Goal: Find specific page/section: Find specific page/section

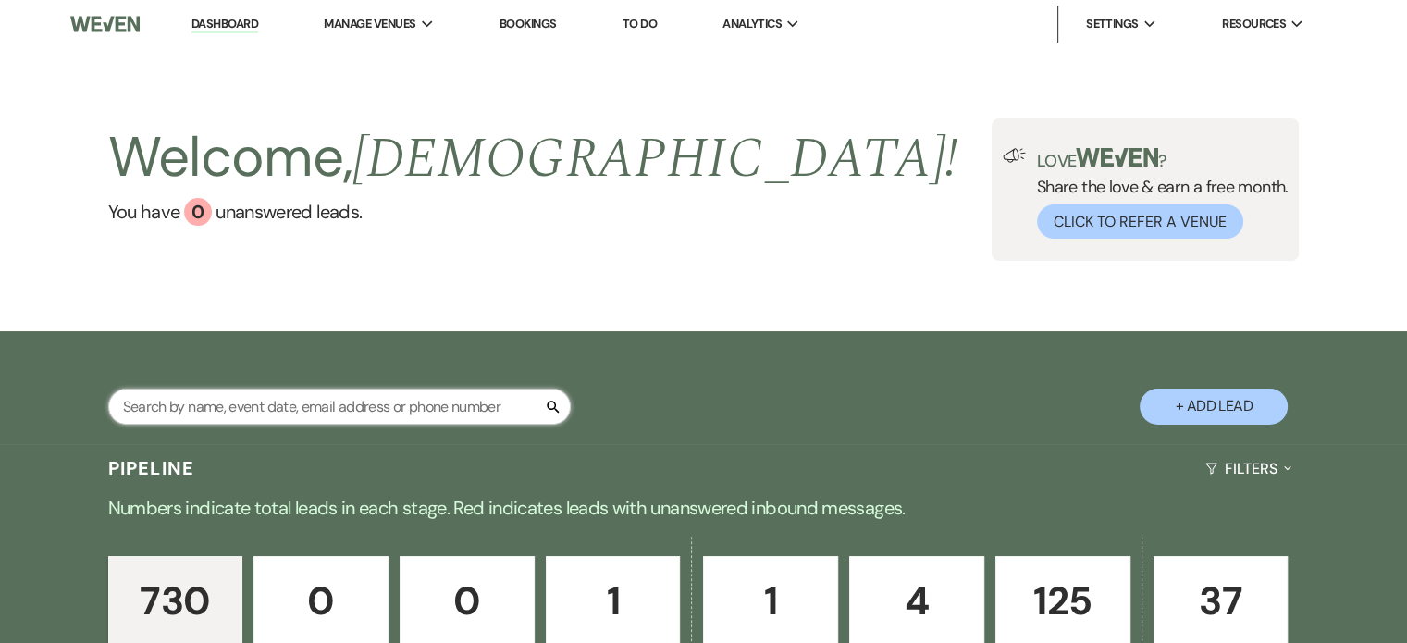
click at [329, 415] on input "text" at bounding box center [339, 407] width 463 height 36
type input "step"
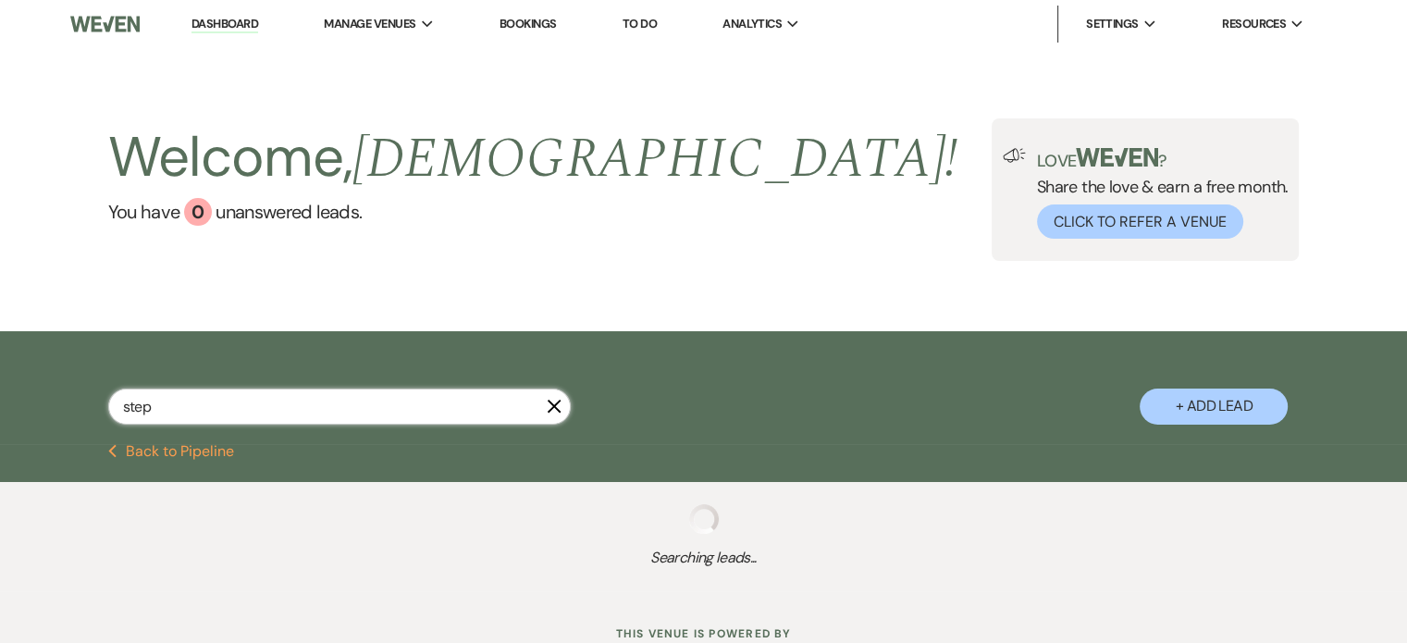
select select "8"
select select "6"
select select "8"
select select "11"
select select "8"
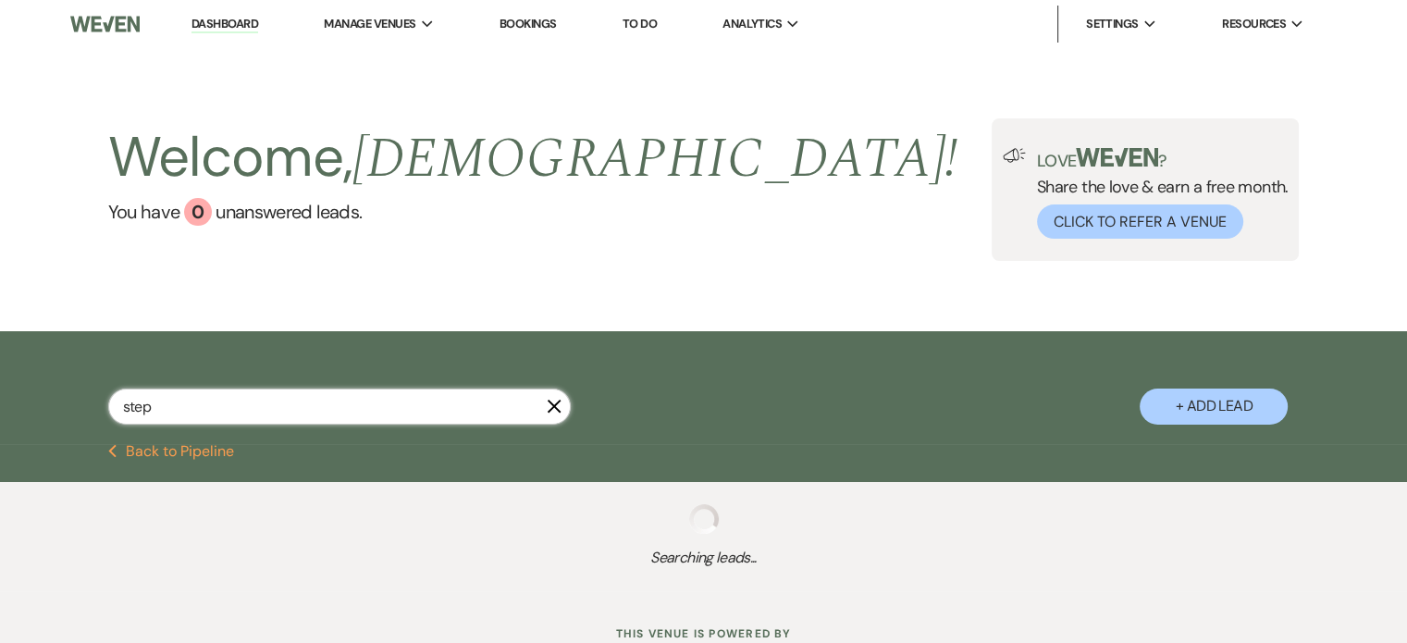
select select "11"
select select "8"
select select "6"
select select "8"
select select "11"
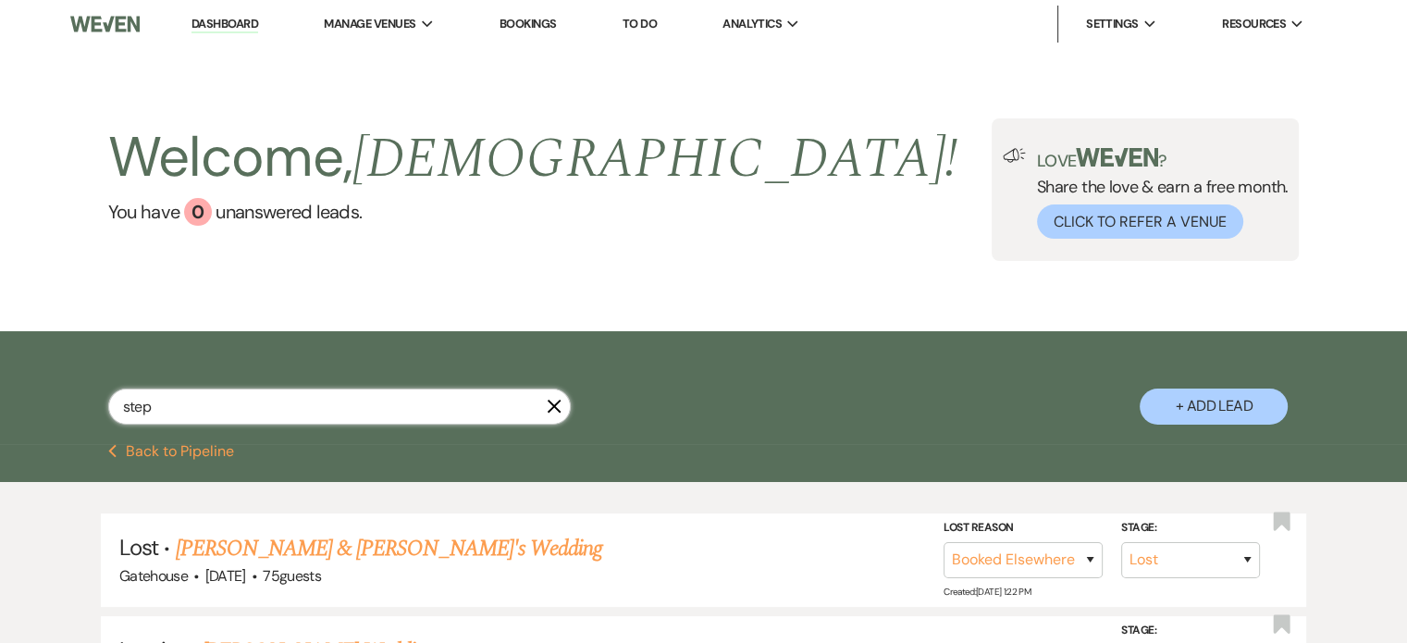
type input "step"
click at [555, 405] on use "button" at bounding box center [554, 406] width 14 height 14
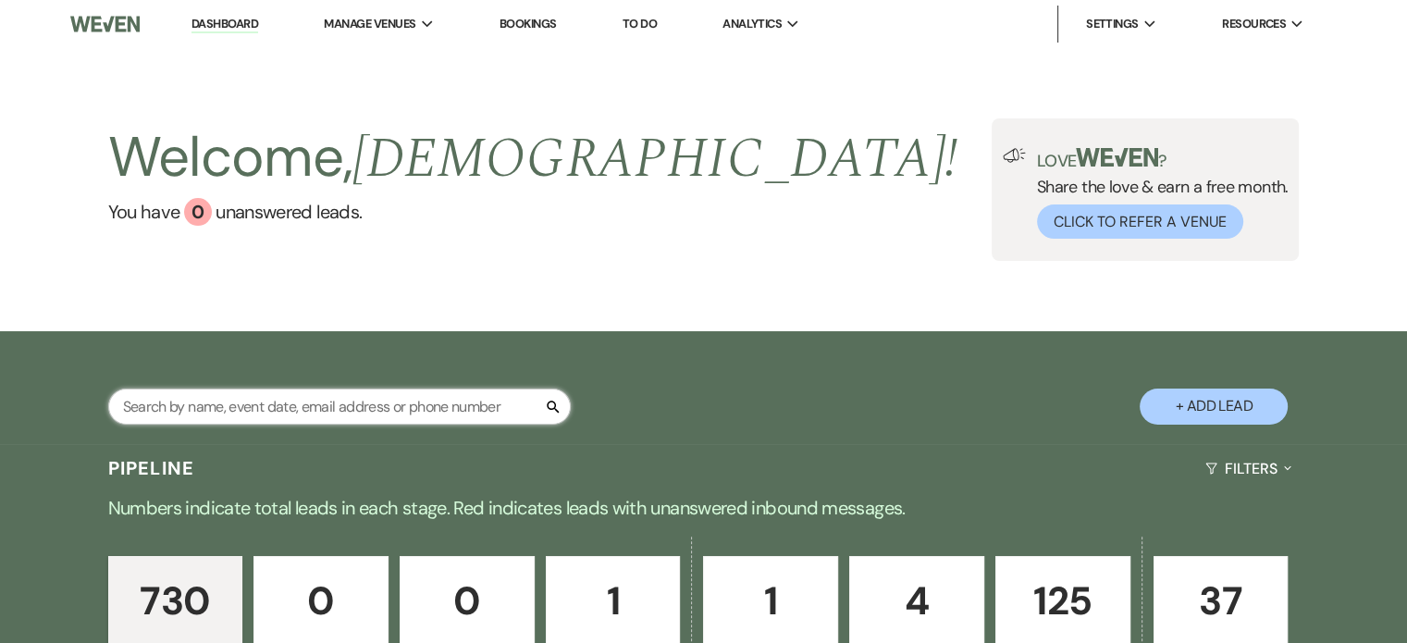
click at [143, 409] on input "text" at bounding box center [339, 407] width 463 height 36
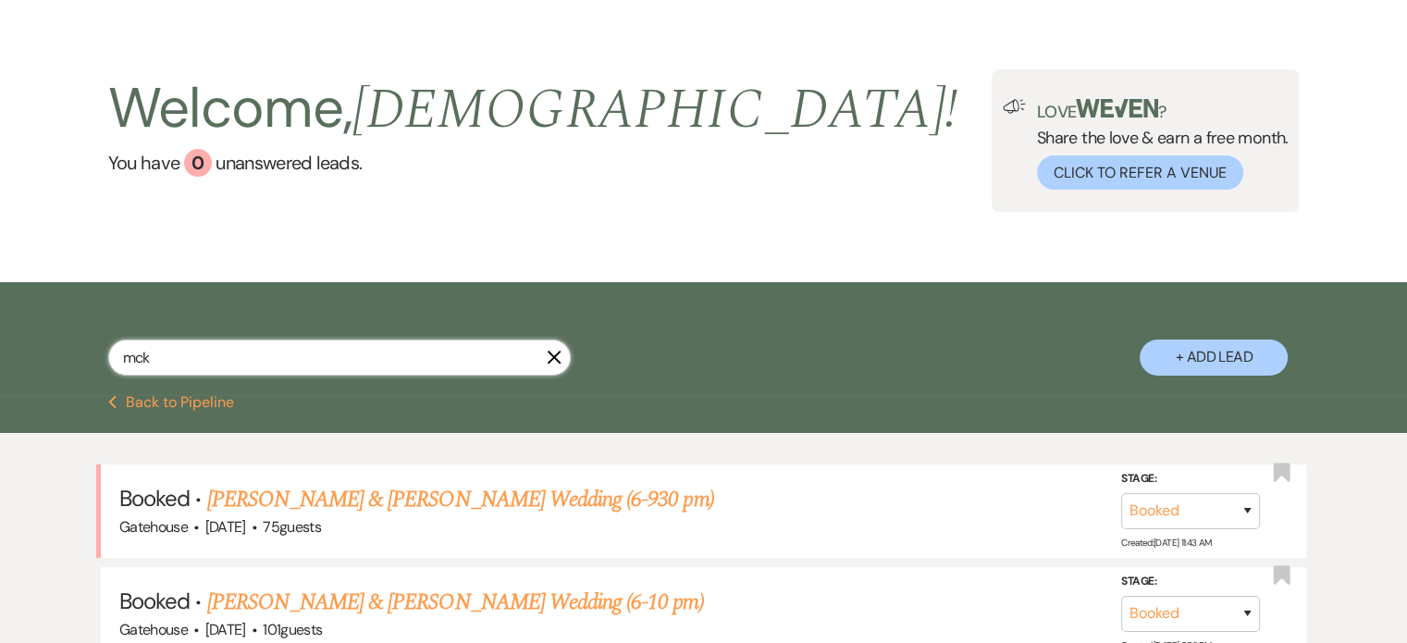
scroll to position [93, 0]
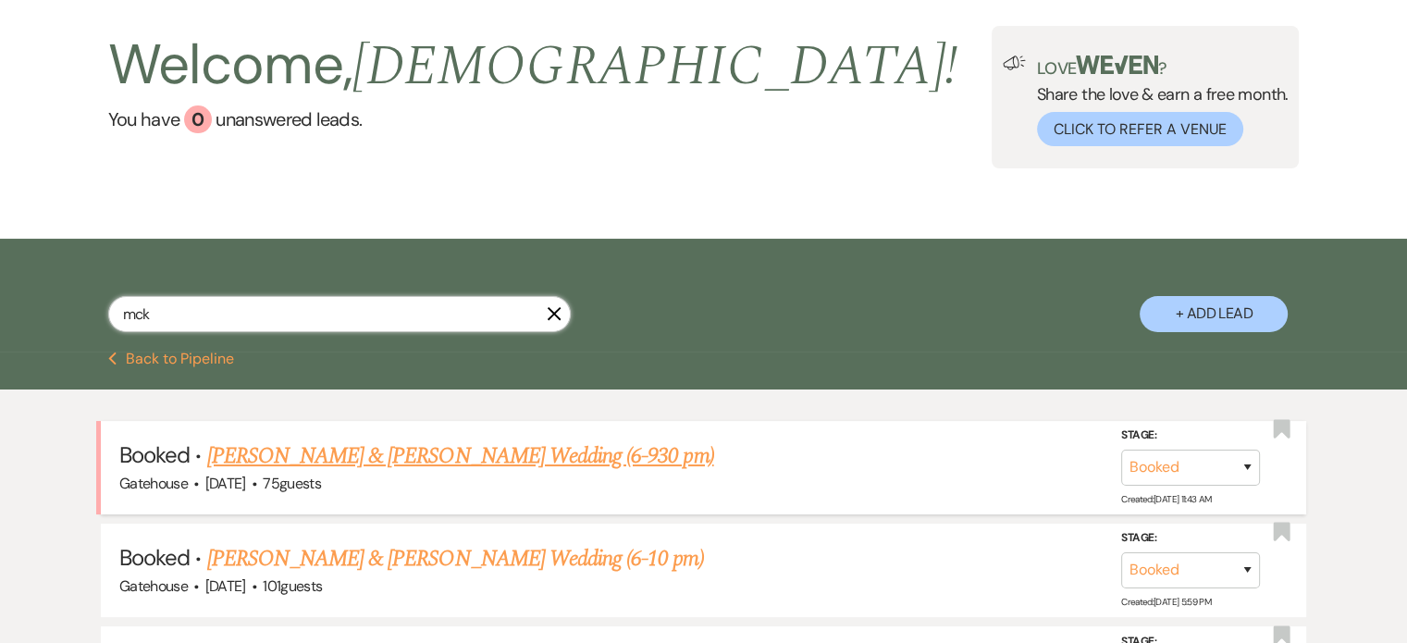
type input "mck"
click at [481, 455] on link "[PERSON_NAME] & [PERSON_NAME] Wedding (6-930 pm)" at bounding box center [460, 455] width 507 height 33
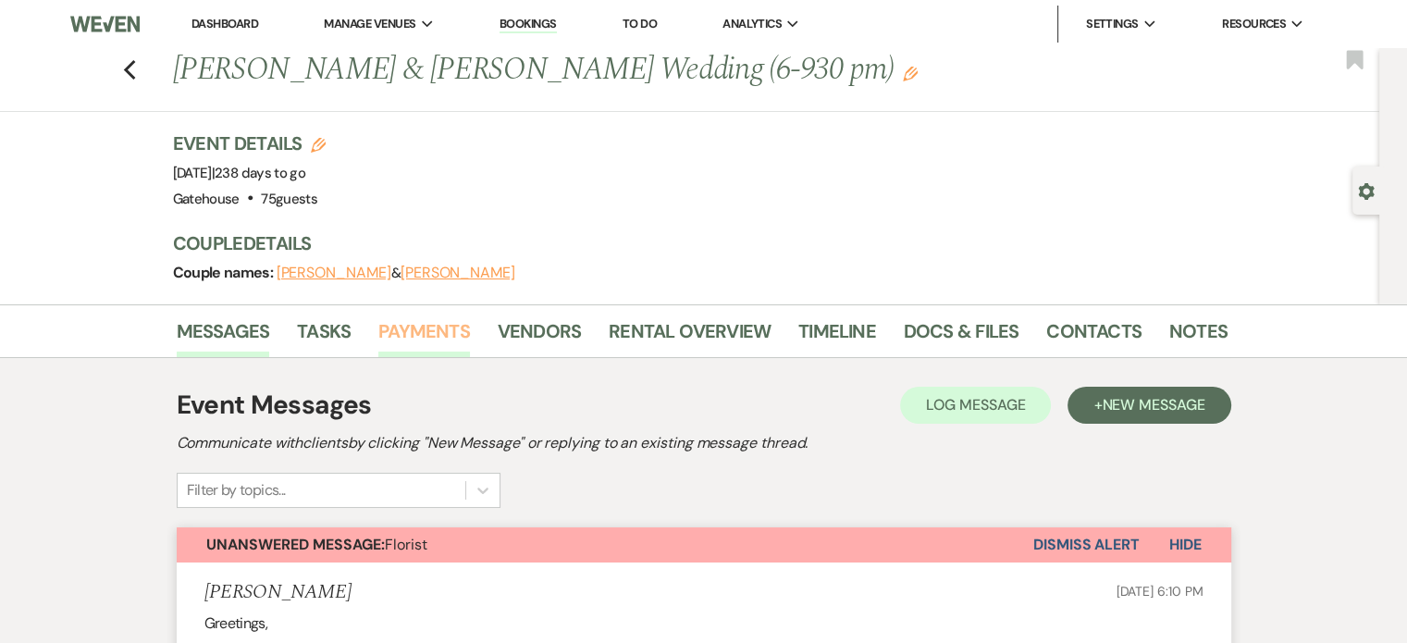
click at [437, 332] on link "Payments" at bounding box center [424, 336] width 92 height 41
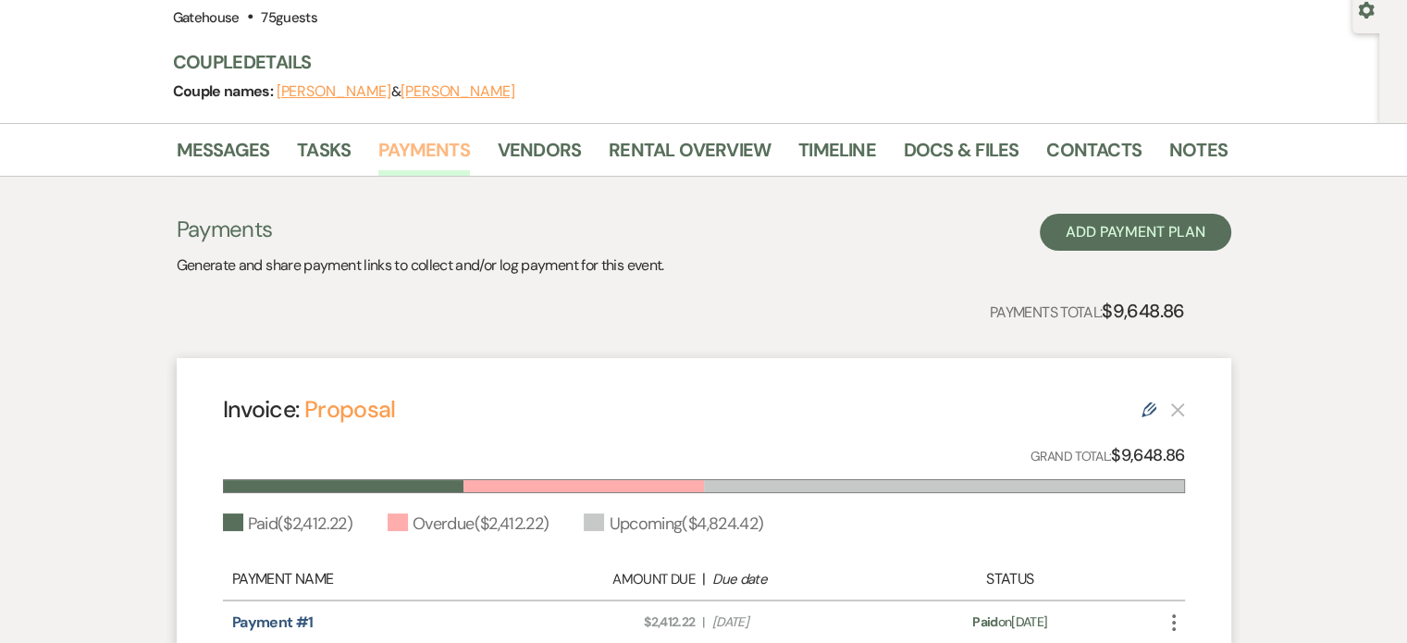
scroll to position [185, 0]
